Goal: Find specific page/section: Find specific page/section

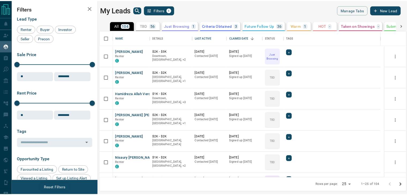
scroll to position [143, 306]
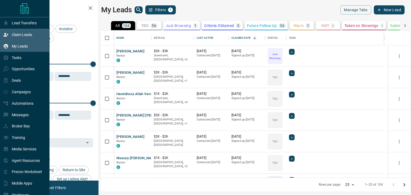
click at [21, 37] on p "Claim Leads" at bounding box center [22, 35] width 20 height 4
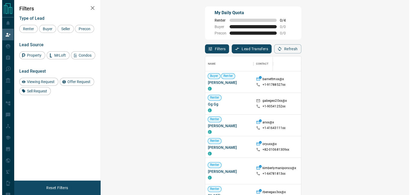
scroll to position [143, 292]
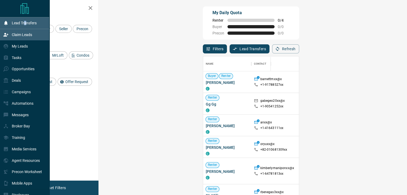
click at [25, 23] on p "Lead Transfers" at bounding box center [24, 23] width 25 height 4
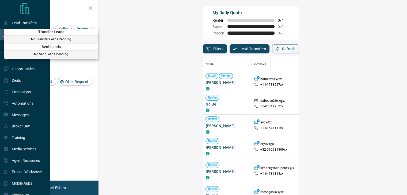
click at [22, 69] on div at bounding box center [203, 97] width 407 height 195
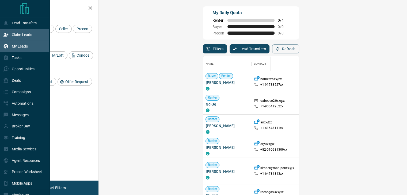
click at [20, 46] on p "My Leads" at bounding box center [20, 46] width 16 height 4
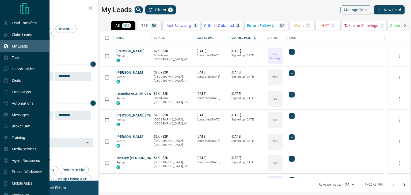
scroll to position [143, 306]
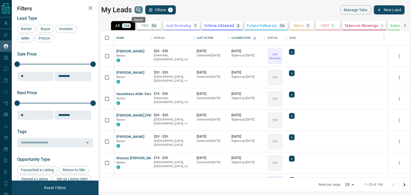
click at [137, 11] on icon "search button" at bounding box center [138, 10] width 6 height 6
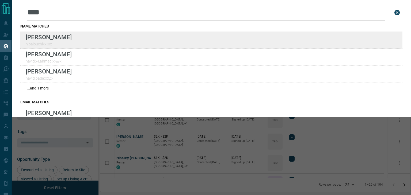
type input "****"
